Goal: Find specific page/section: Find specific page/section

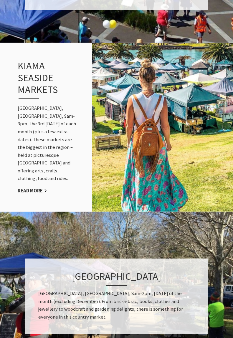
scroll to position [593, 0]
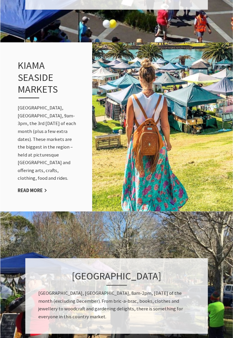
click at [27, 194] on link "Read More" at bounding box center [32, 190] width 29 height 6
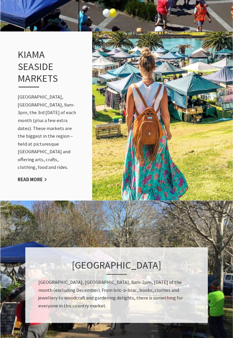
scroll to position [611, 0]
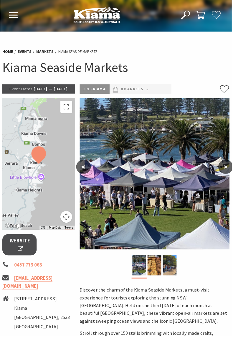
click at [23, 254] on span "Website" at bounding box center [20, 246] width 21 height 16
